Goal: Book appointment/travel/reservation

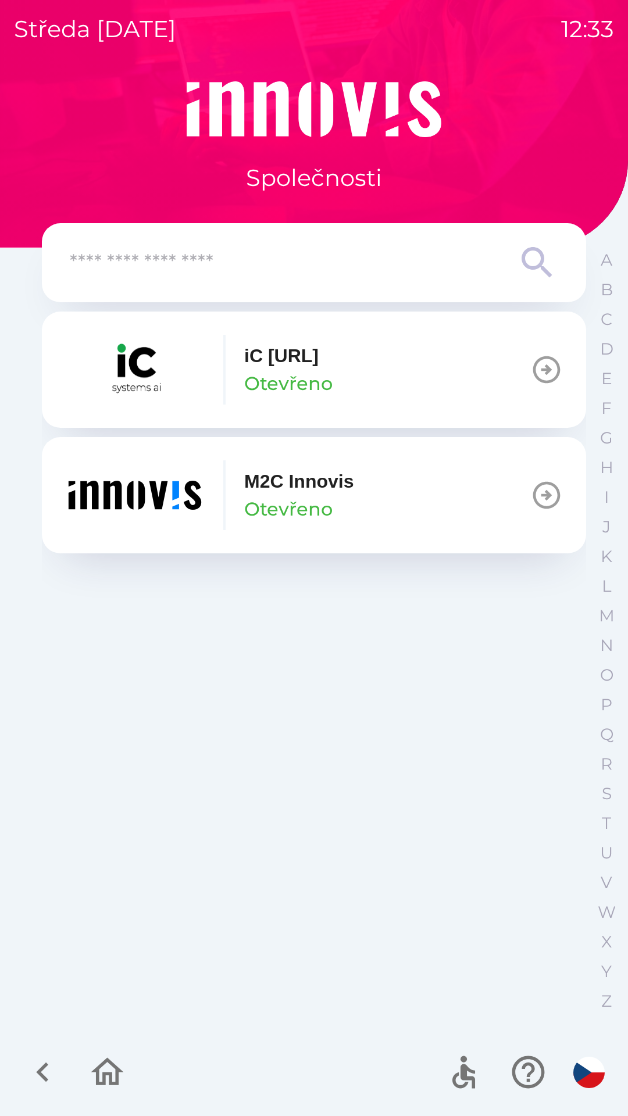
click at [305, 490] on p "M2C Innovis" at bounding box center [298, 481] width 109 height 28
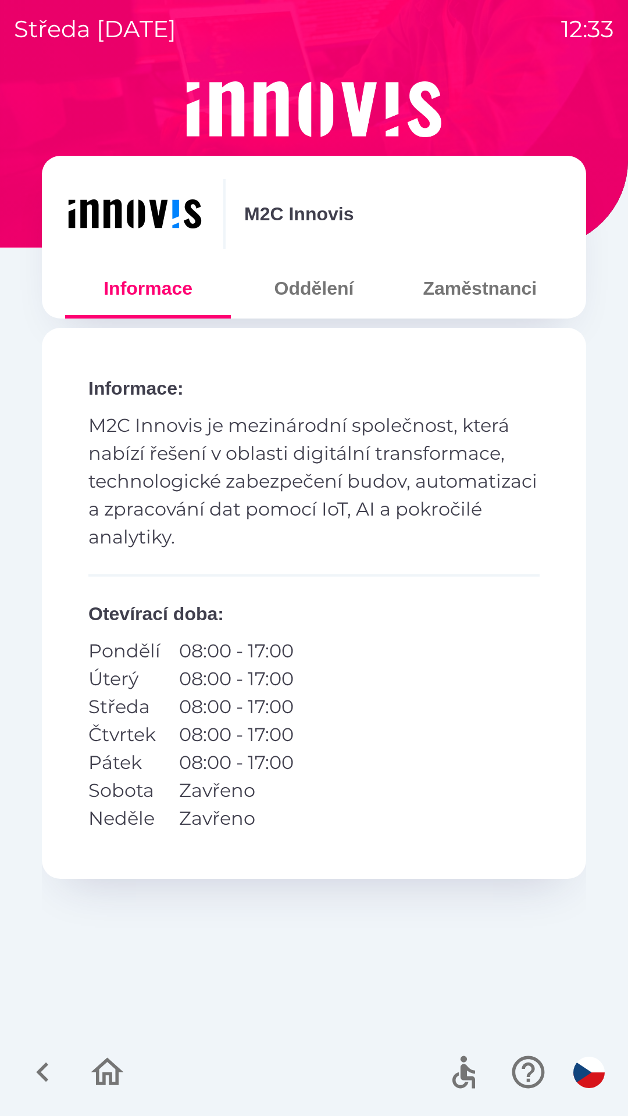
click at [340, 295] on button "Oddělení" at bounding box center [314, 288] width 166 height 42
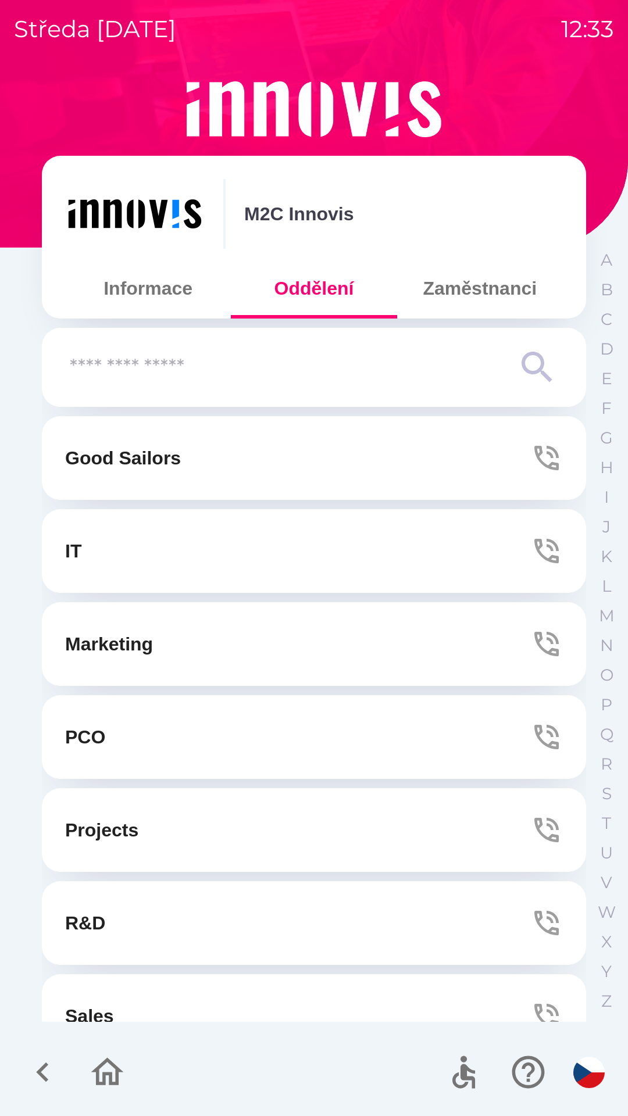
click at [282, 549] on button "IT" at bounding box center [314, 551] width 544 height 84
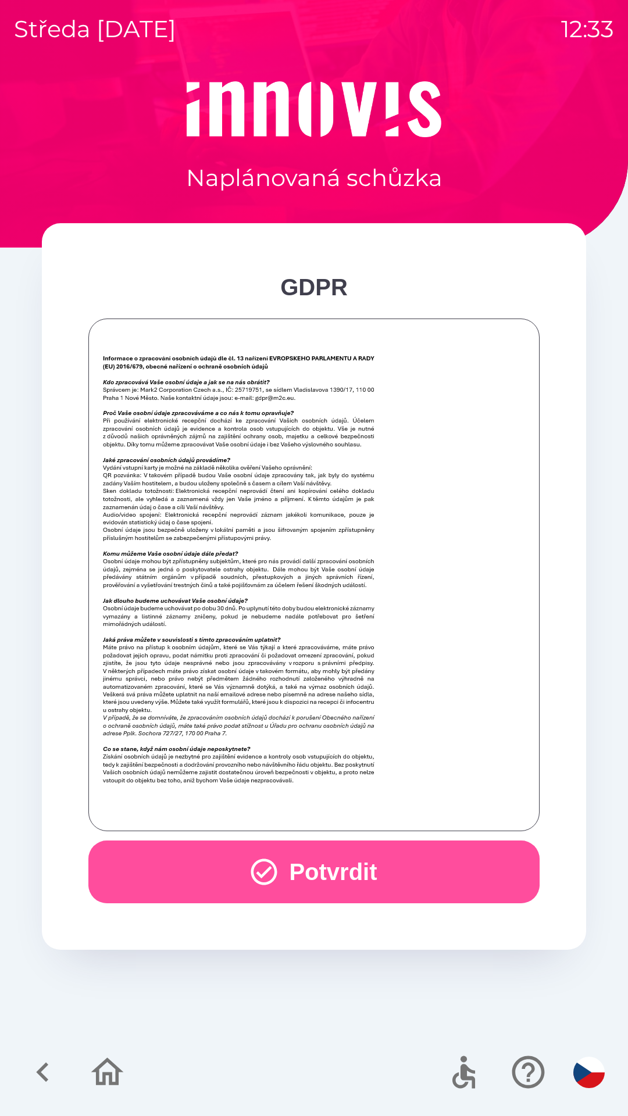
click at [339, 880] on button "Potvrdit" at bounding box center [313, 871] width 451 height 63
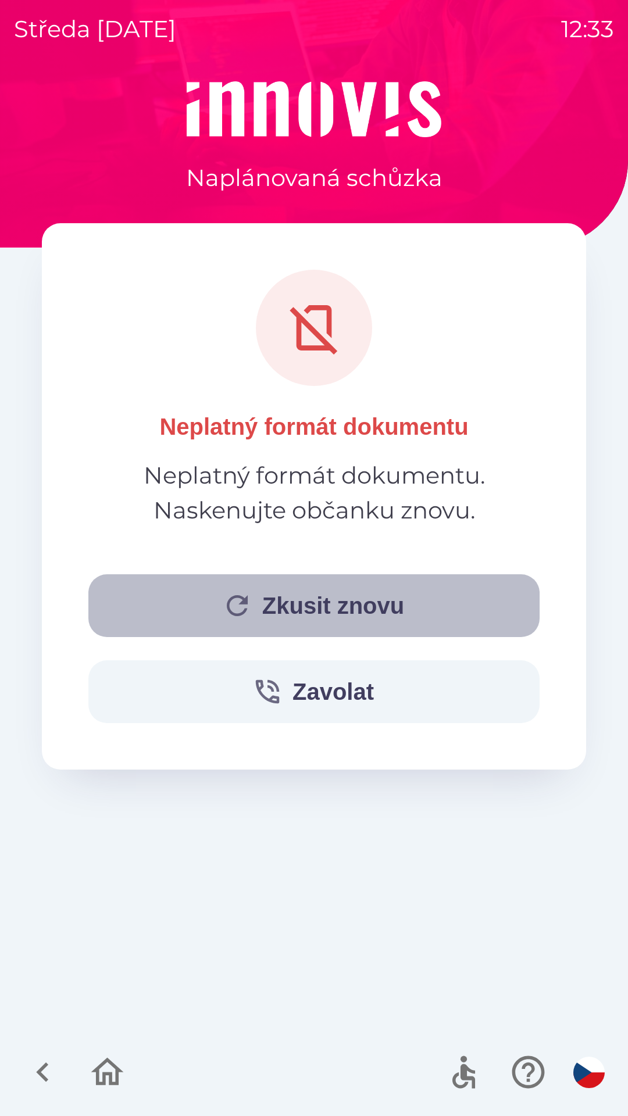
click at [373, 608] on button "Zkusit znovu" at bounding box center [313, 605] width 451 height 63
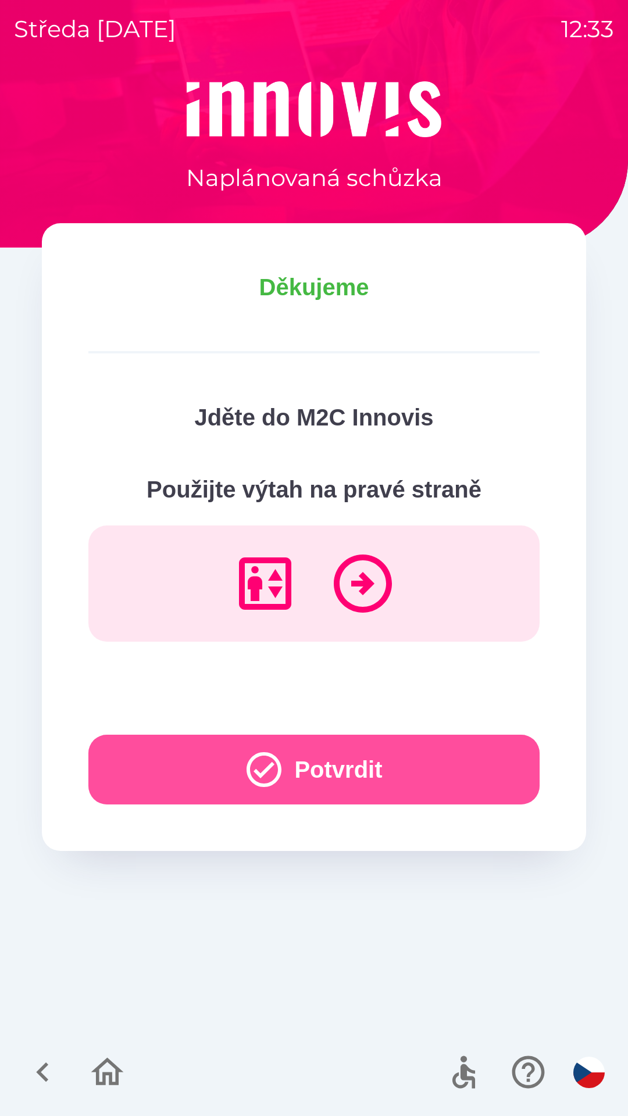
click at [355, 735] on button "Potvrdit" at bounding box center [313, 770] width 451 height 70
